Goal: Task Accomplishment & Management: Manage account settings

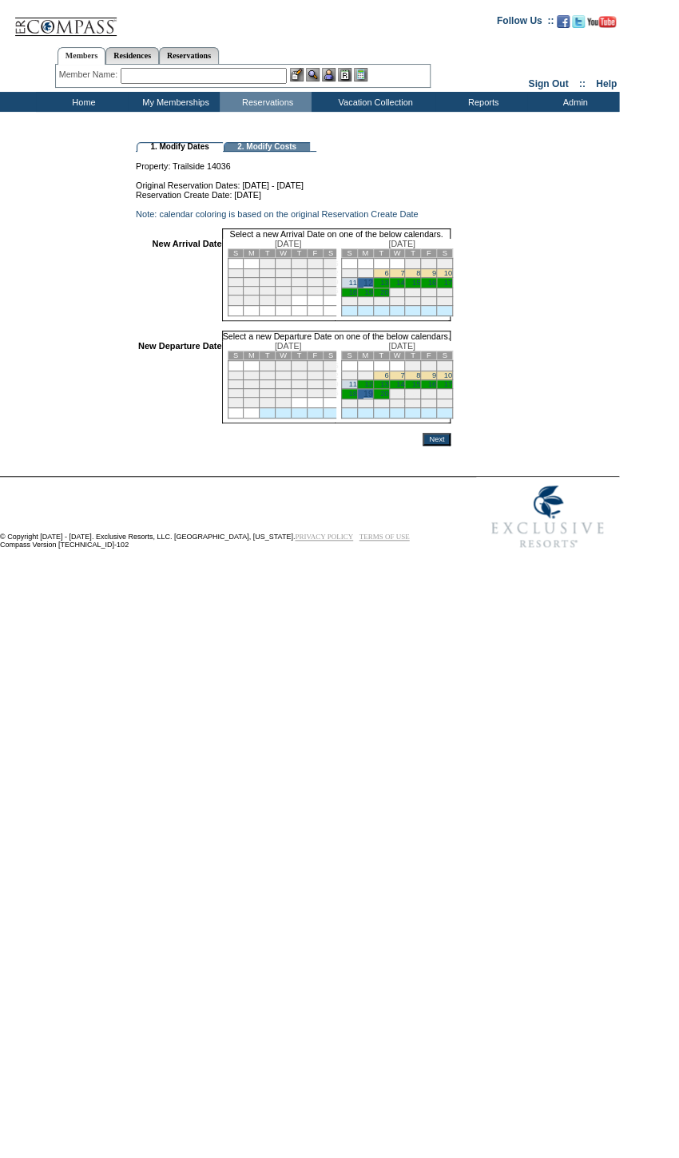
click at [450, 446] on input "Next" at bounding box center [436, 439] width 28 height 13
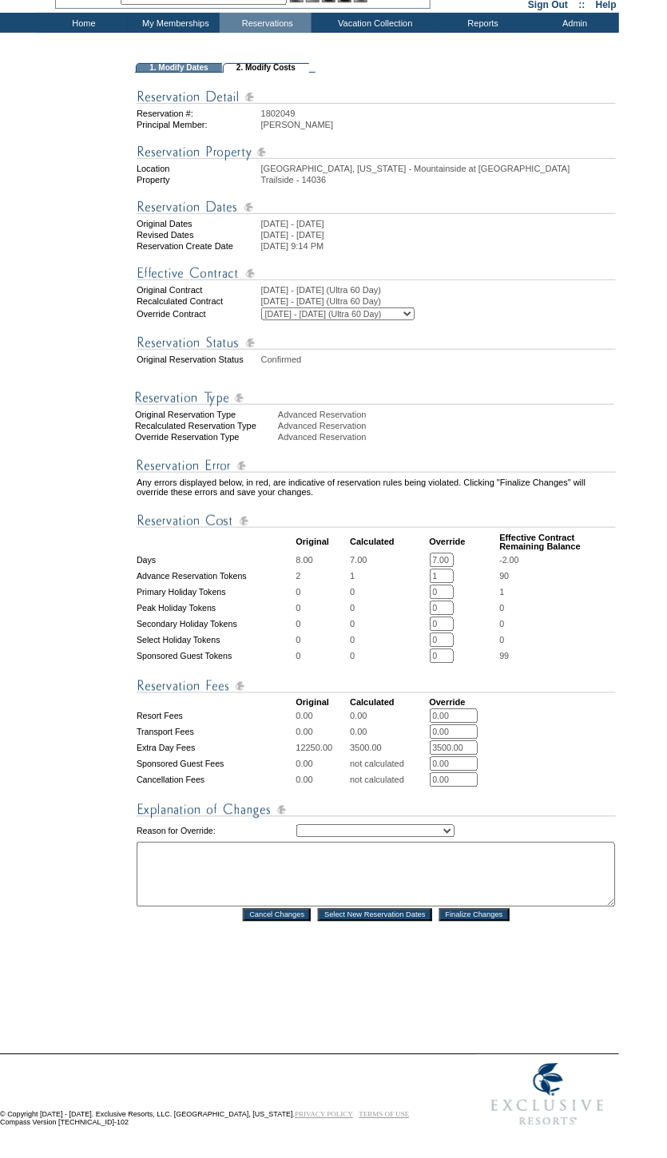
scroll to position [110, 0]
click at [419, 825] on select "Creating Continuous Stay Days Rebooked After Cancellation Editing Occupant Expe…" at bounding box center [375, 831] width 158 height 13
select select "1043"
click at [296, 825] on select "Creating Continuous Stay Days Rebooked After Cancellation Editing Occupant Expe…" at bounding box center [375, 831] width 158 height 13
click at [374, 871] on textarea at bounding box center [376, 874] width 478 height 65
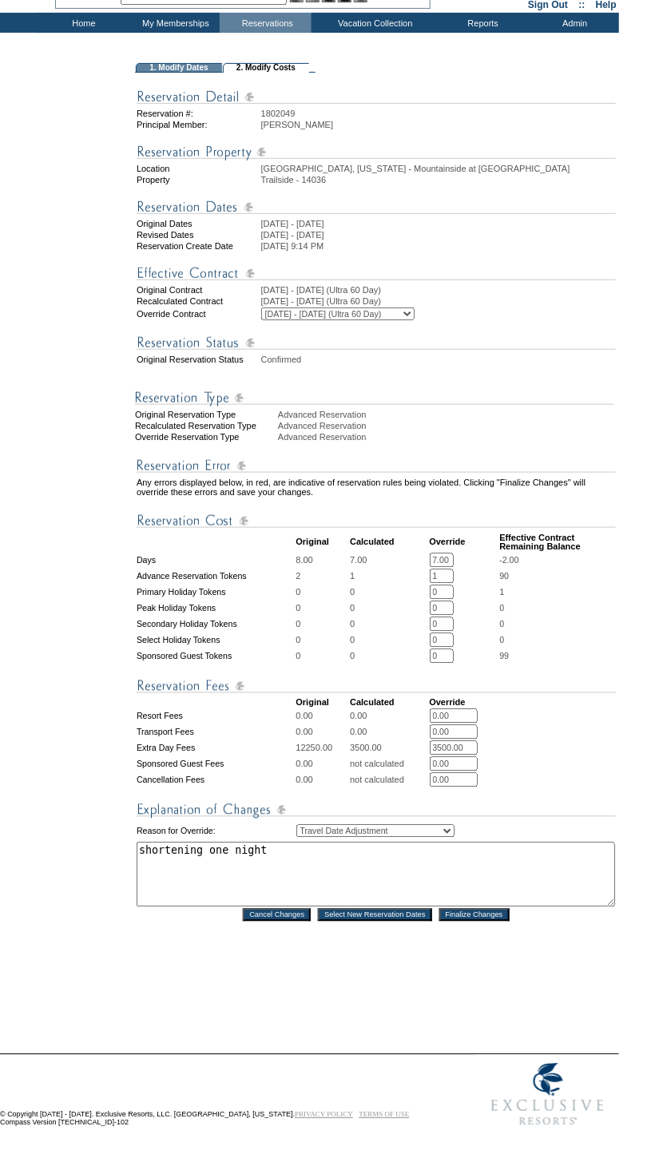
type textarea "shortening one night"
click at [485, 909] on input "Finalize Changes" at bounding box center [474, 915] width 70 height 13
